Goal: Check status: Check status

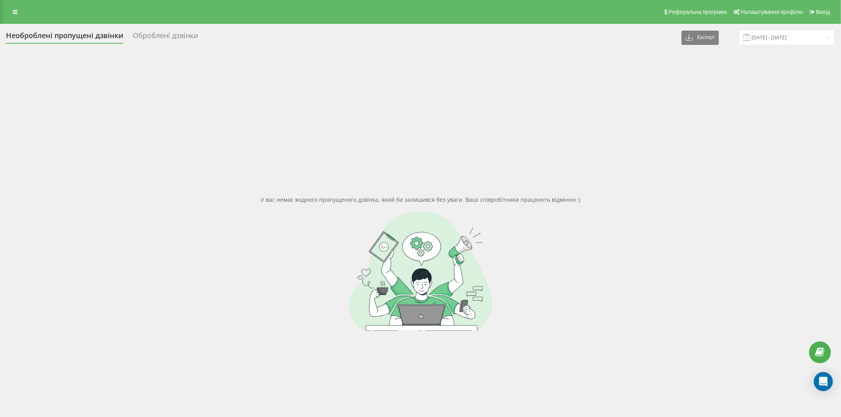
click at [178, 32] on div "Оброблені дзвінки" at bounding box center [165, 37] width 65 height 12
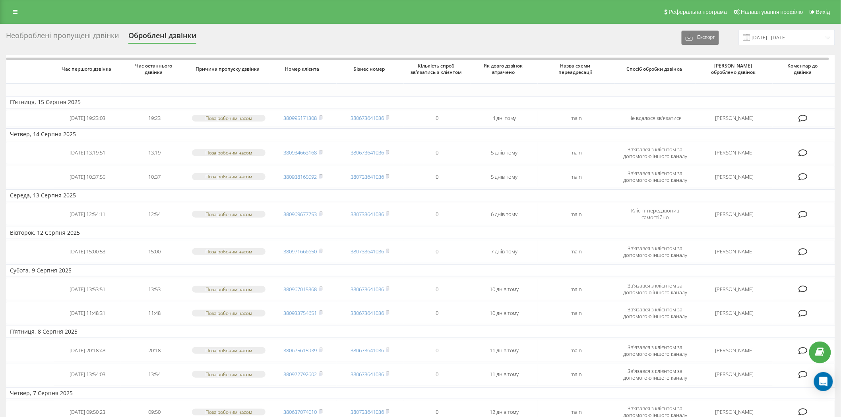
click at [94, 34] on div "Необроблені пропущені дзвінки" at bounding box center [62, 37] width 113 height 12
